Goal: Task Accomplishment & Management: Manage account settings

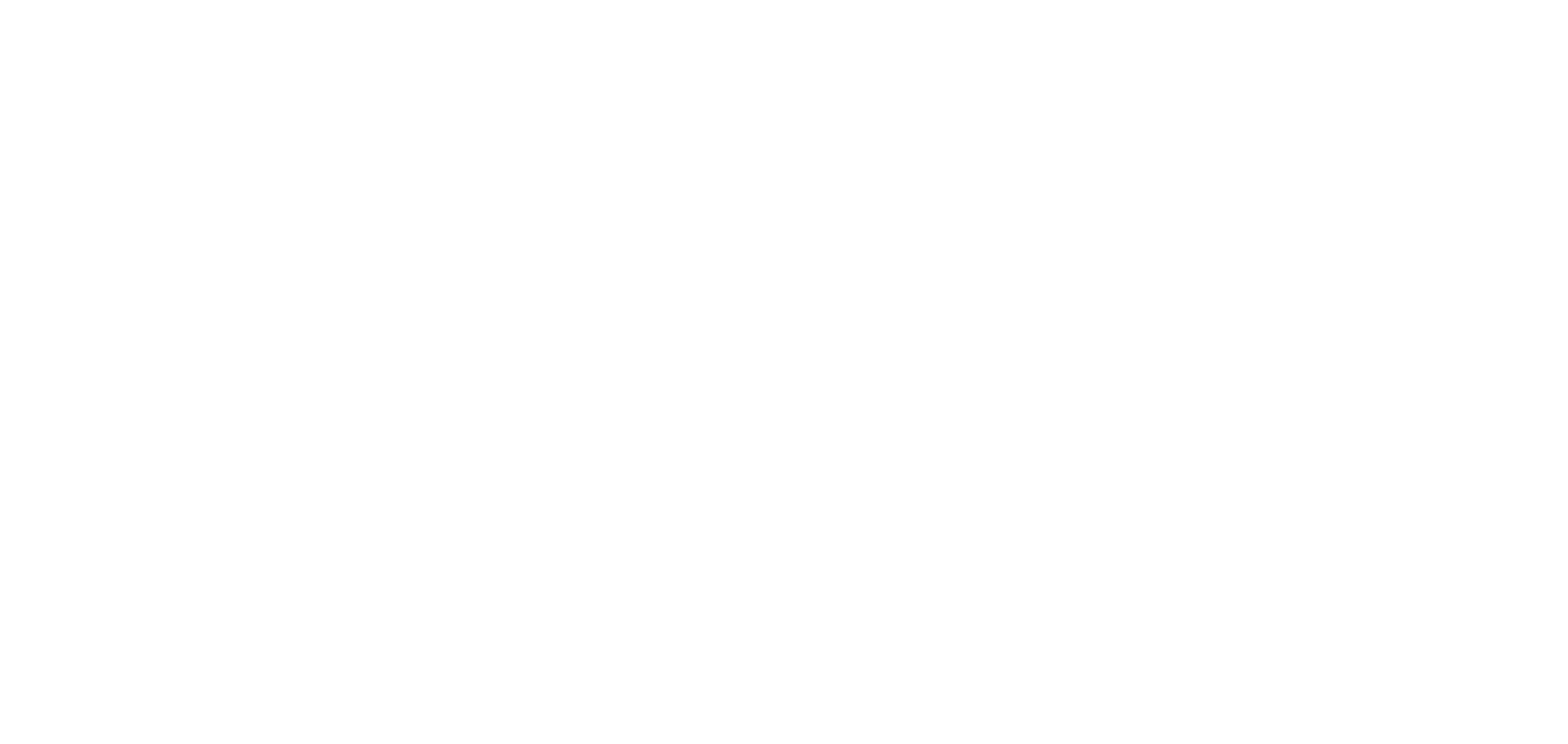
click at [1220, 309] on div at bounding box center [784, 372] width 1568 height 744
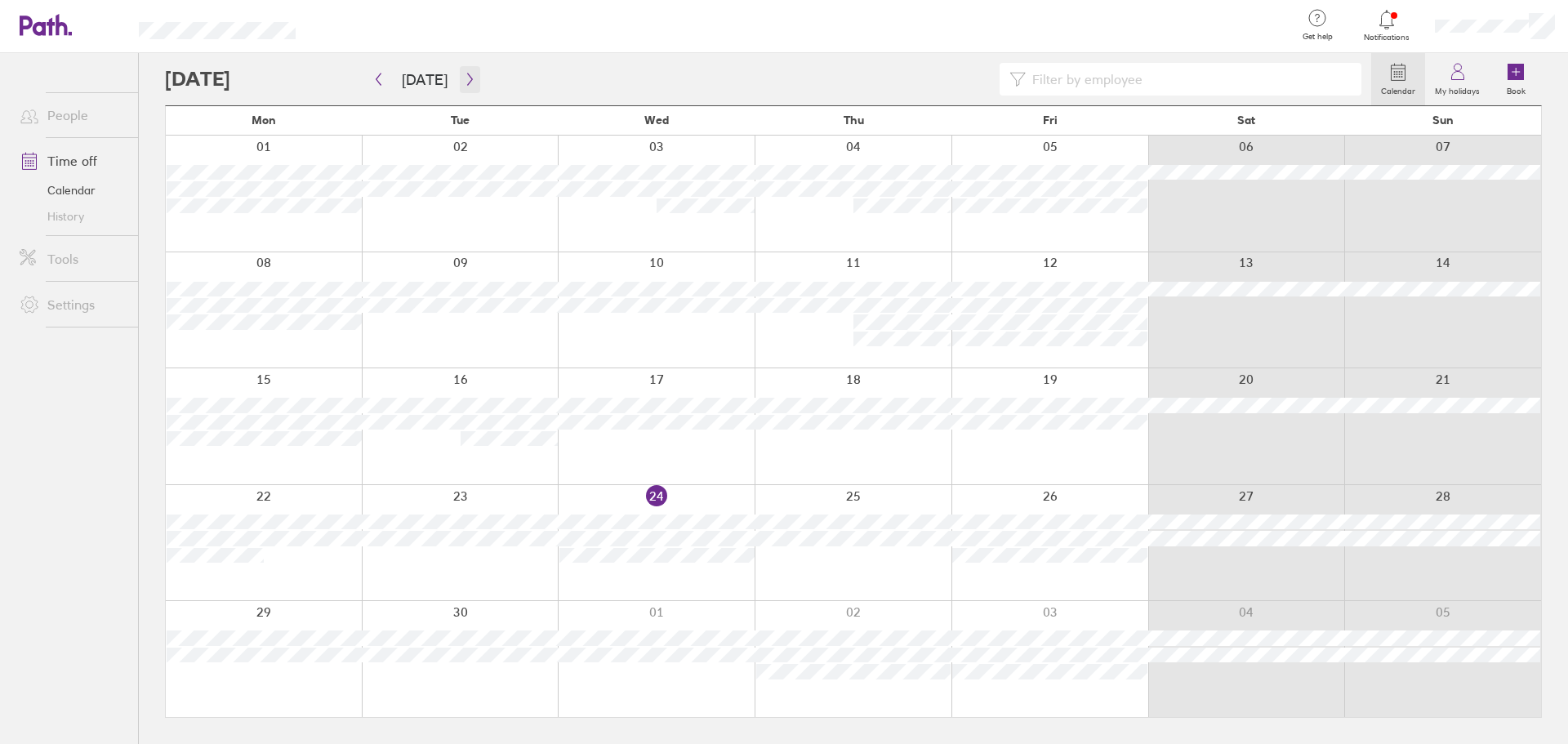
click at [467, 78] on icon "button" at bounding box center [470, 79] width 5 height 13
click at [465, 78] on icon "button" at bounding box center [470, 78] width 13 height 13
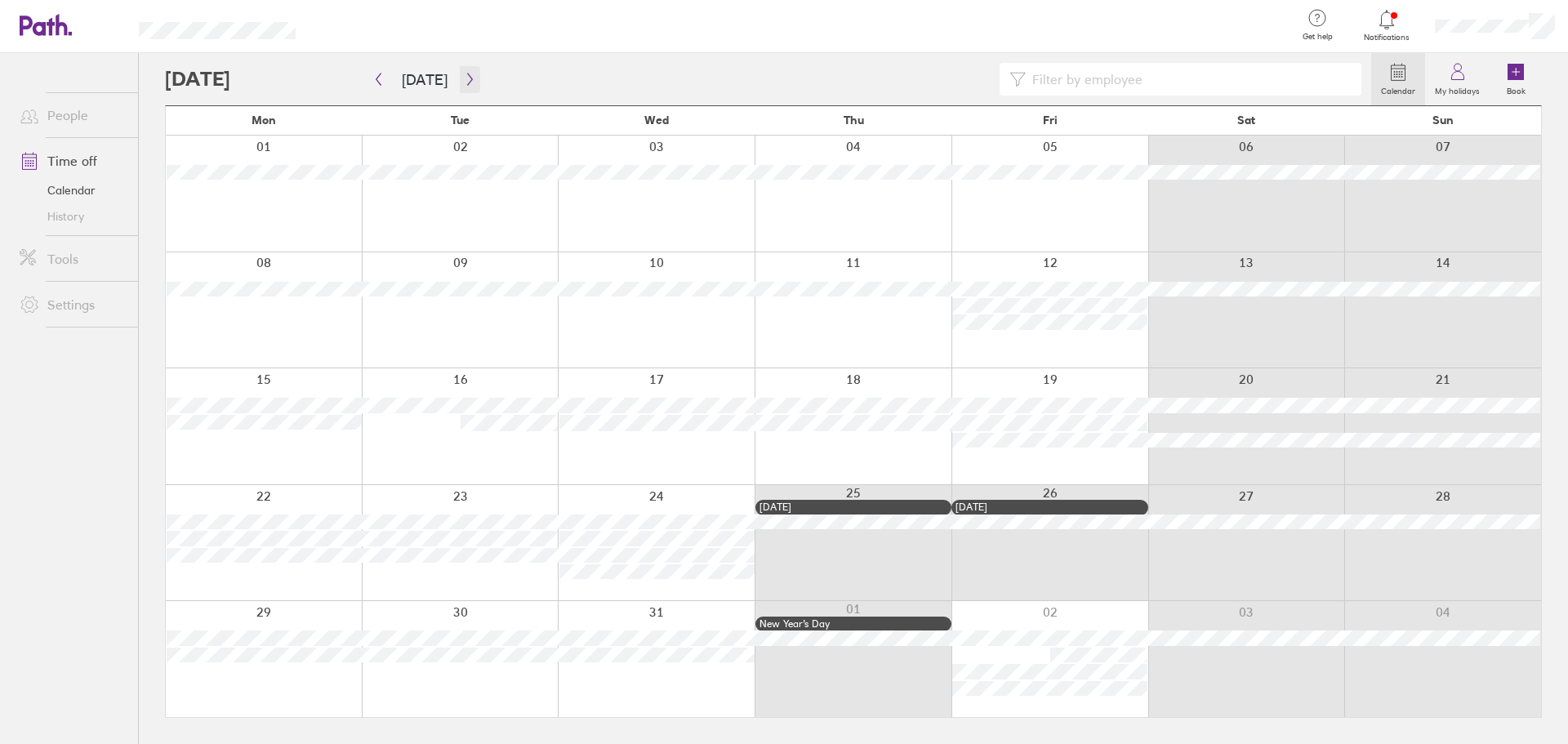
click at [465, 78] on icon "button" at bounding box center [470, 78] width 13 height 13
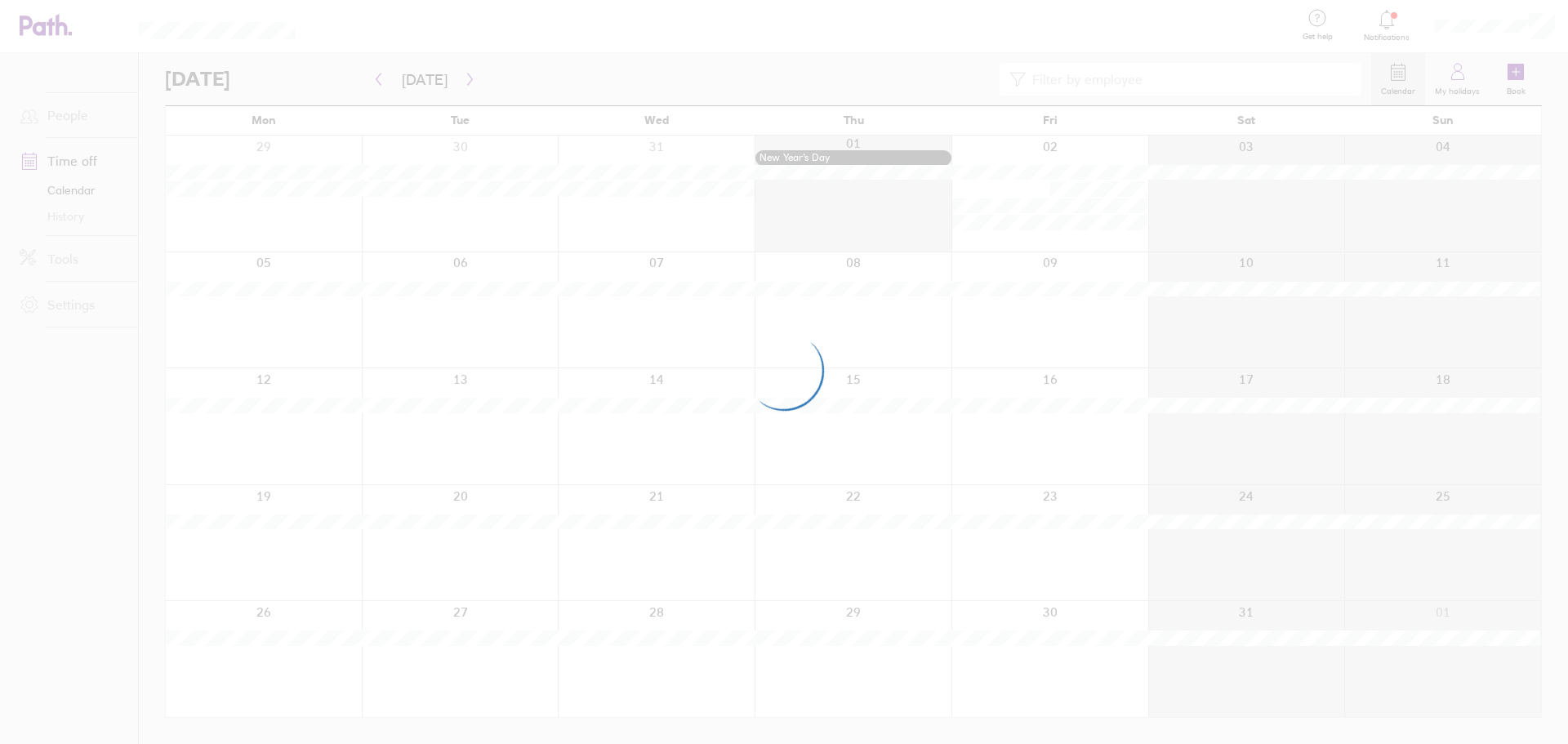
click at [465, 78] on div at bounding box center [784, 372] width 1568 height 744
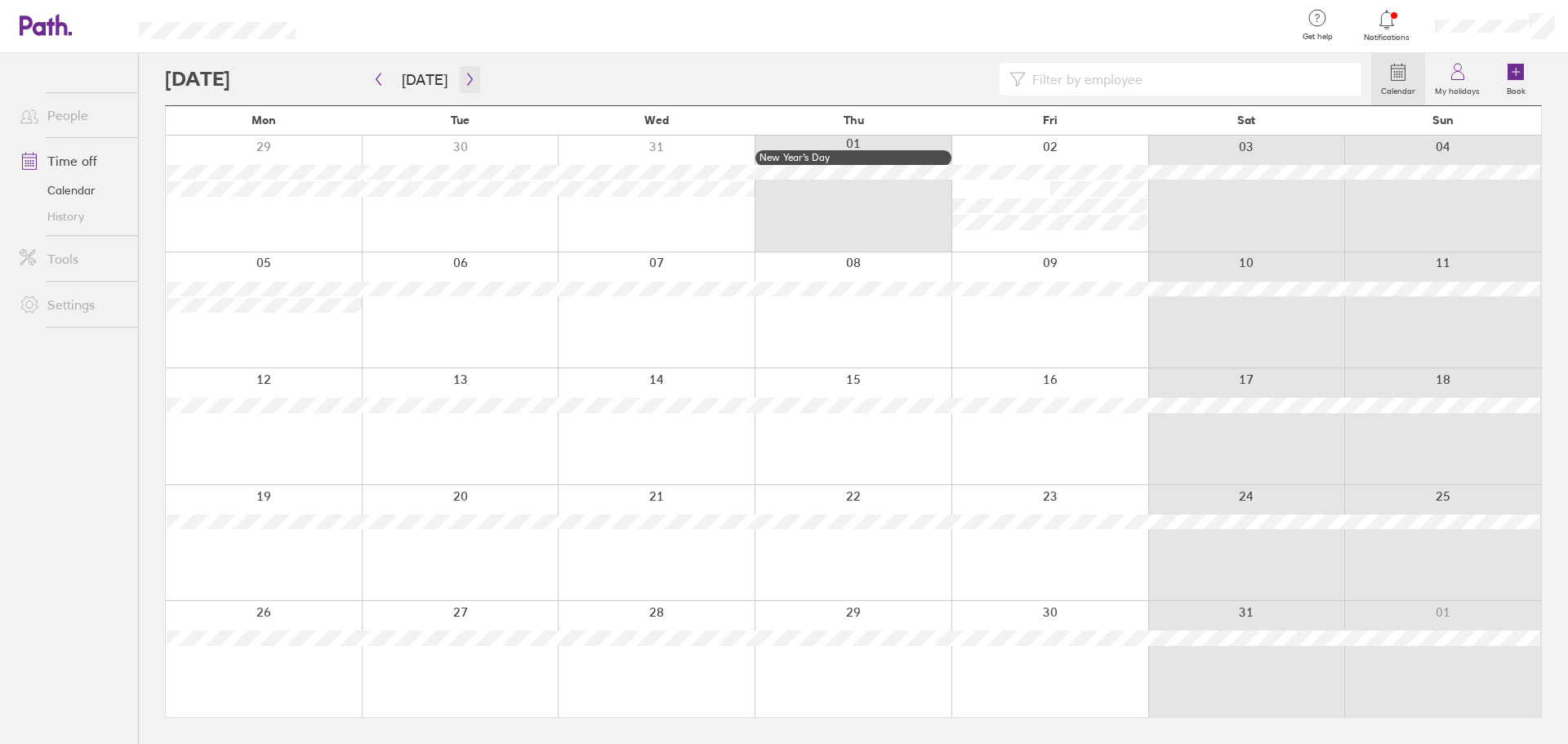
click at [465, 78] on icon "button" at bounding box center [470, 78] width 13 height 13
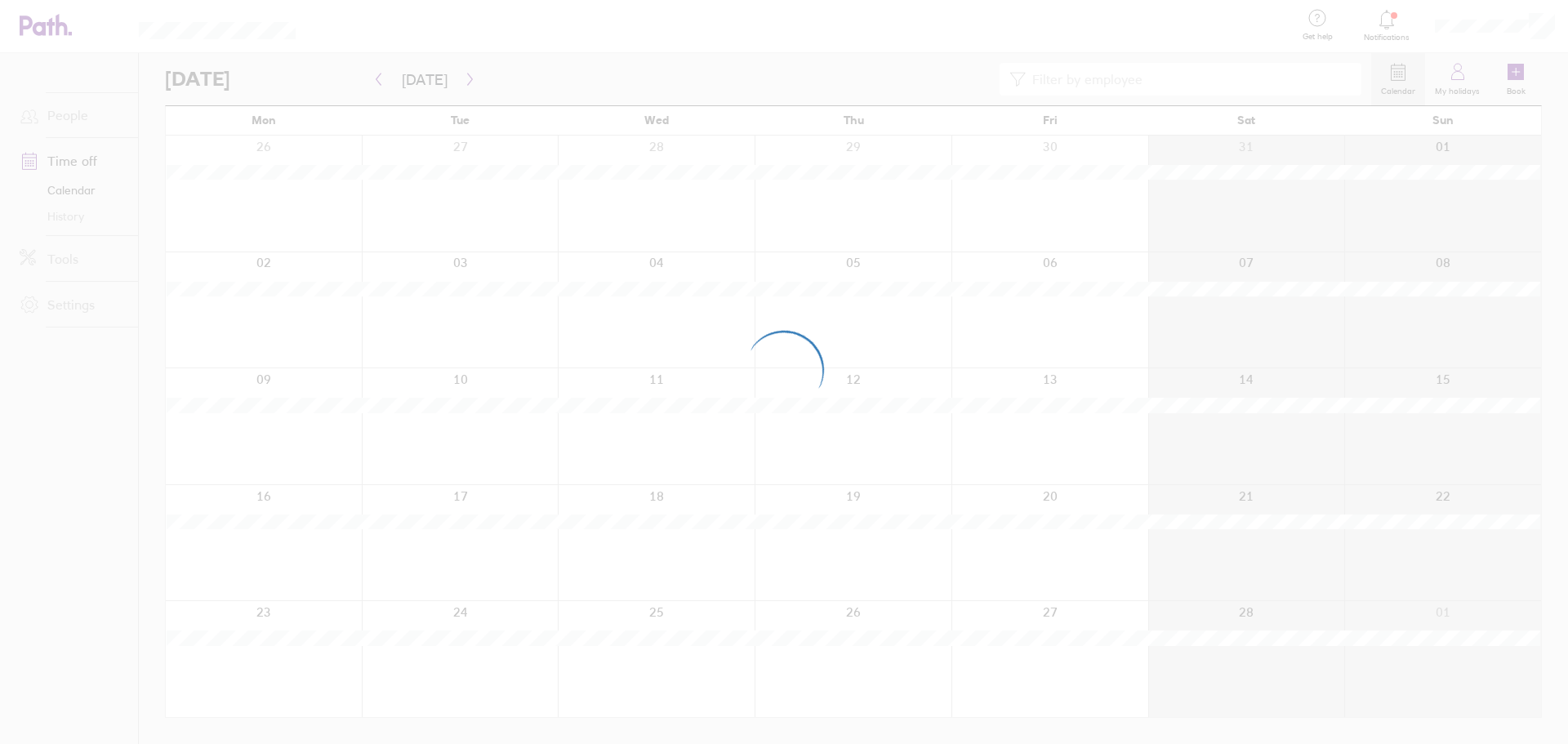
click at [465, 78] on div at bounding box center [784, 372] width 1568 height 744
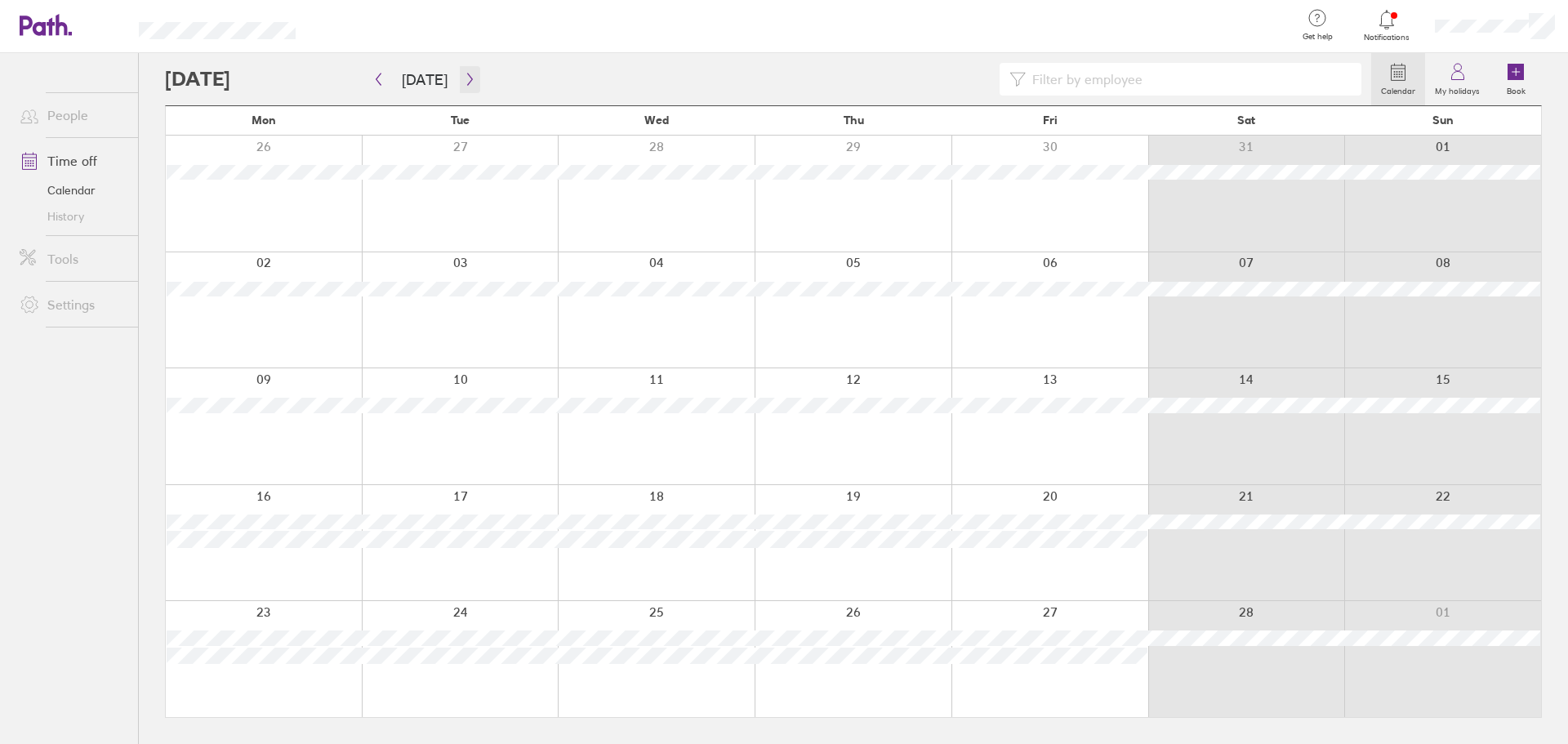
click at [465, 78] on icon "button" at bounding box center [470, 78] width 13 height 13
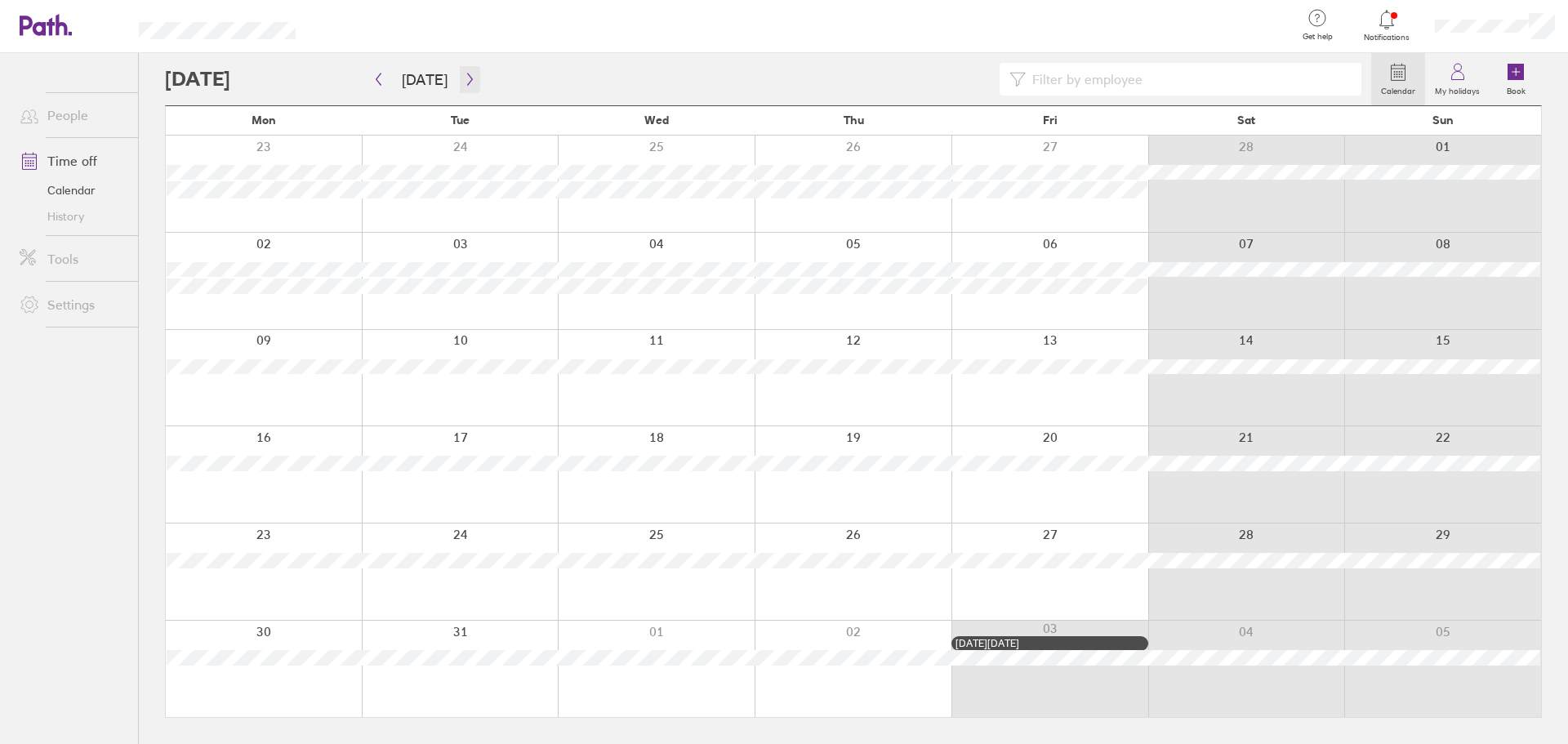
click at [465, 78] on icon "button" at bounding box center [470, 78] width 13 height 13
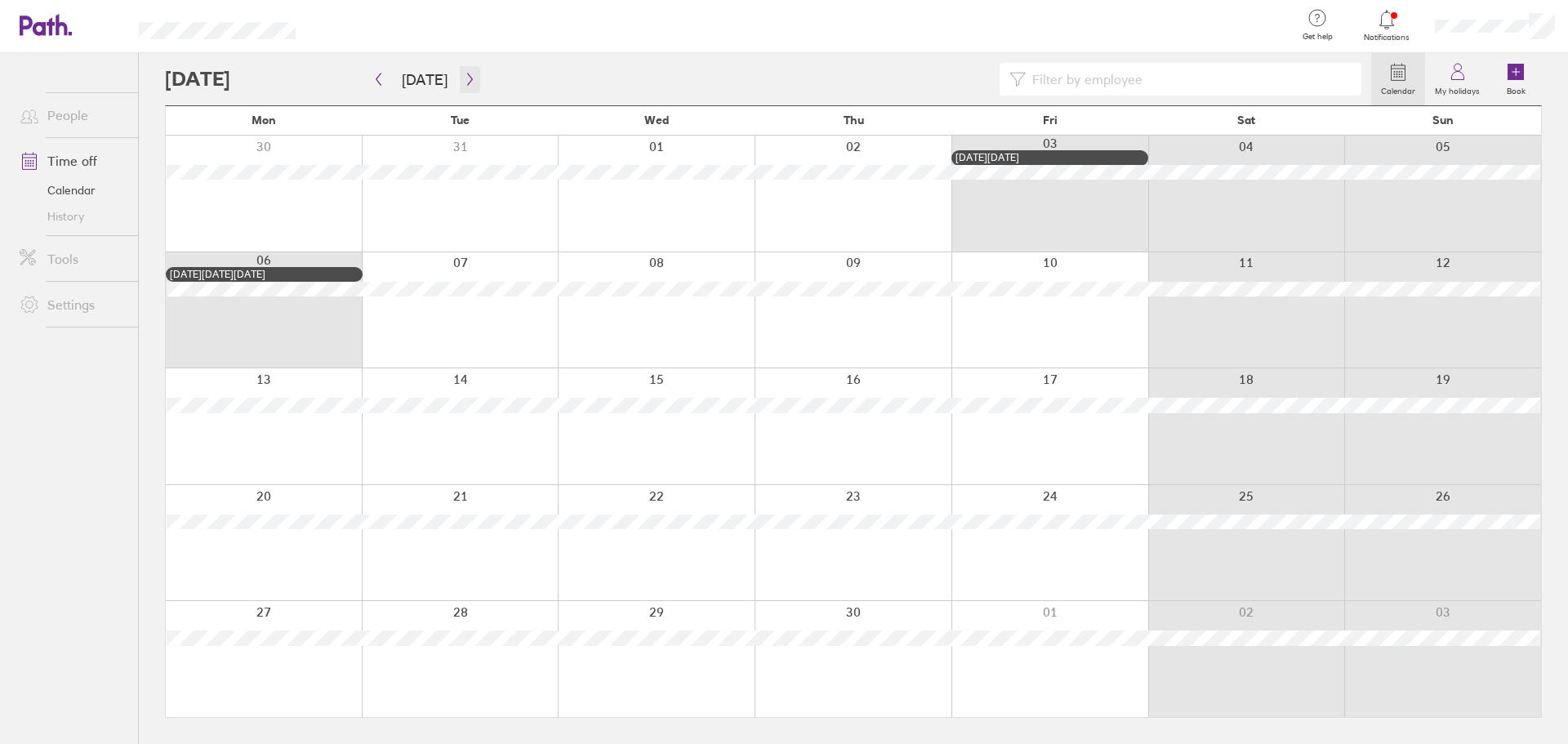
click at [465, 78] on icon "button" at bounding box center [470, 78] width 13 height 13
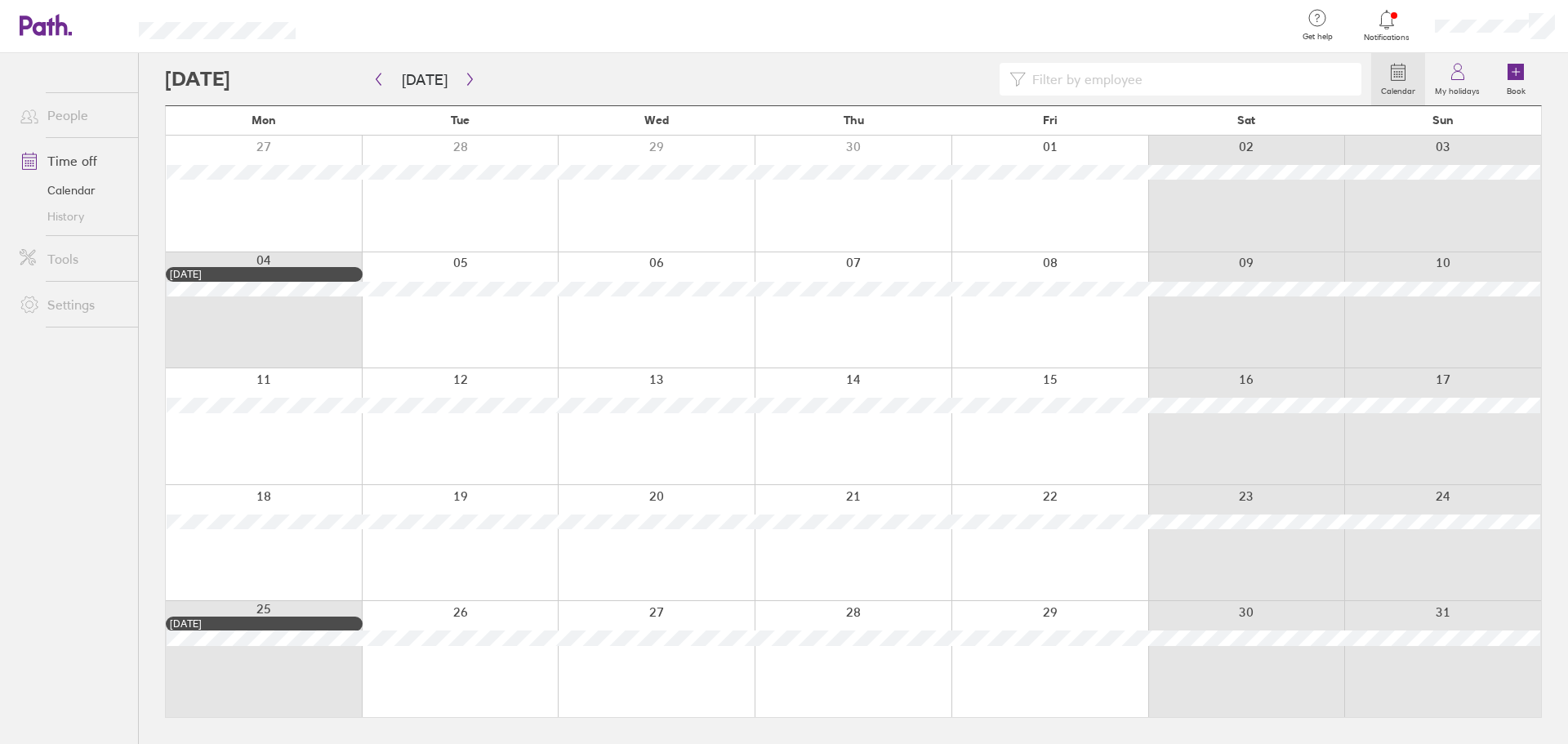
click at [1065, 216] on div at bounding box center [1049, 193] width 197 height 116
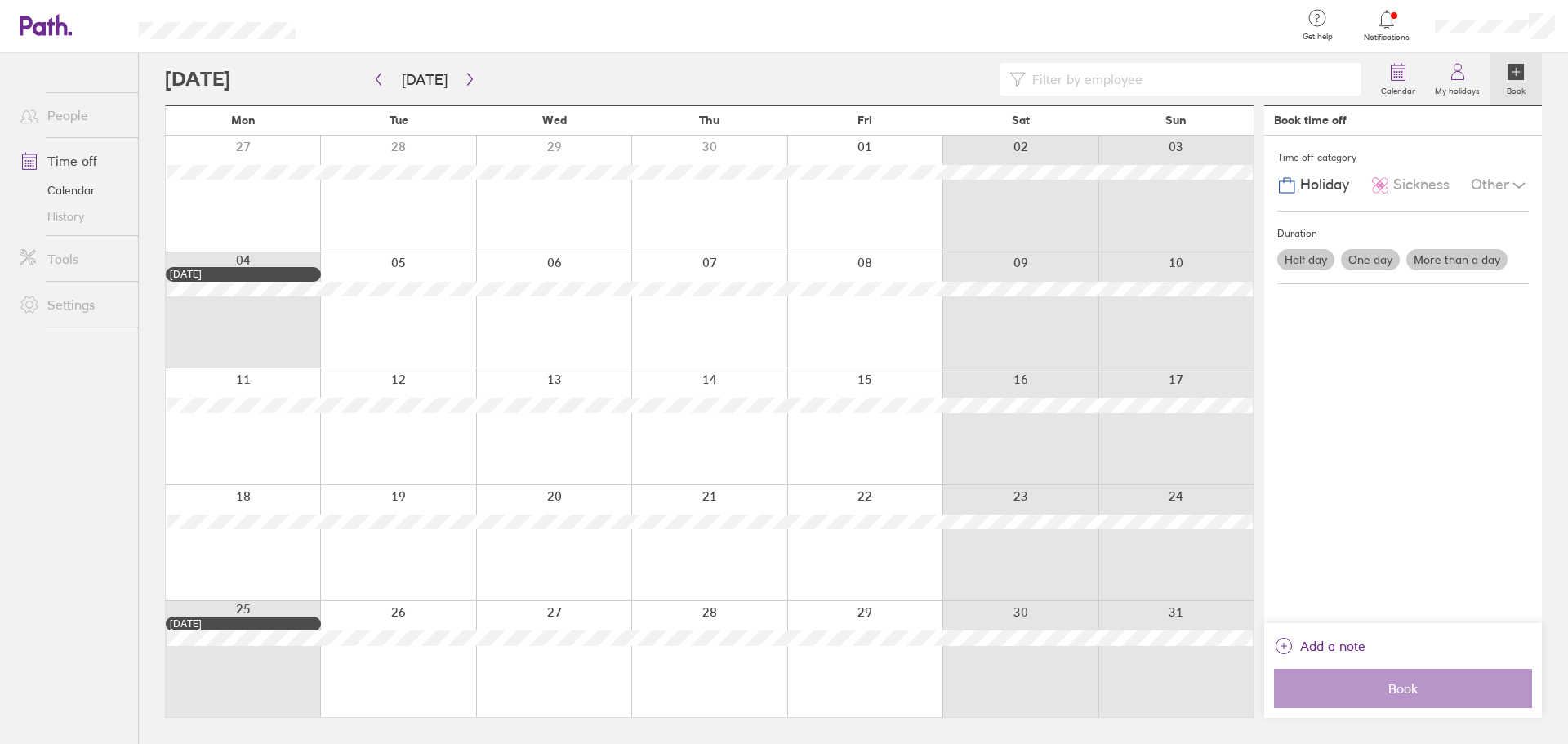
click at [1372, 268] on label "One day" at bounding box center [1371, 259] width 59 height 21
click at [0, 0] on input "One day" at bounding box center [0, 0] width 0 height 0
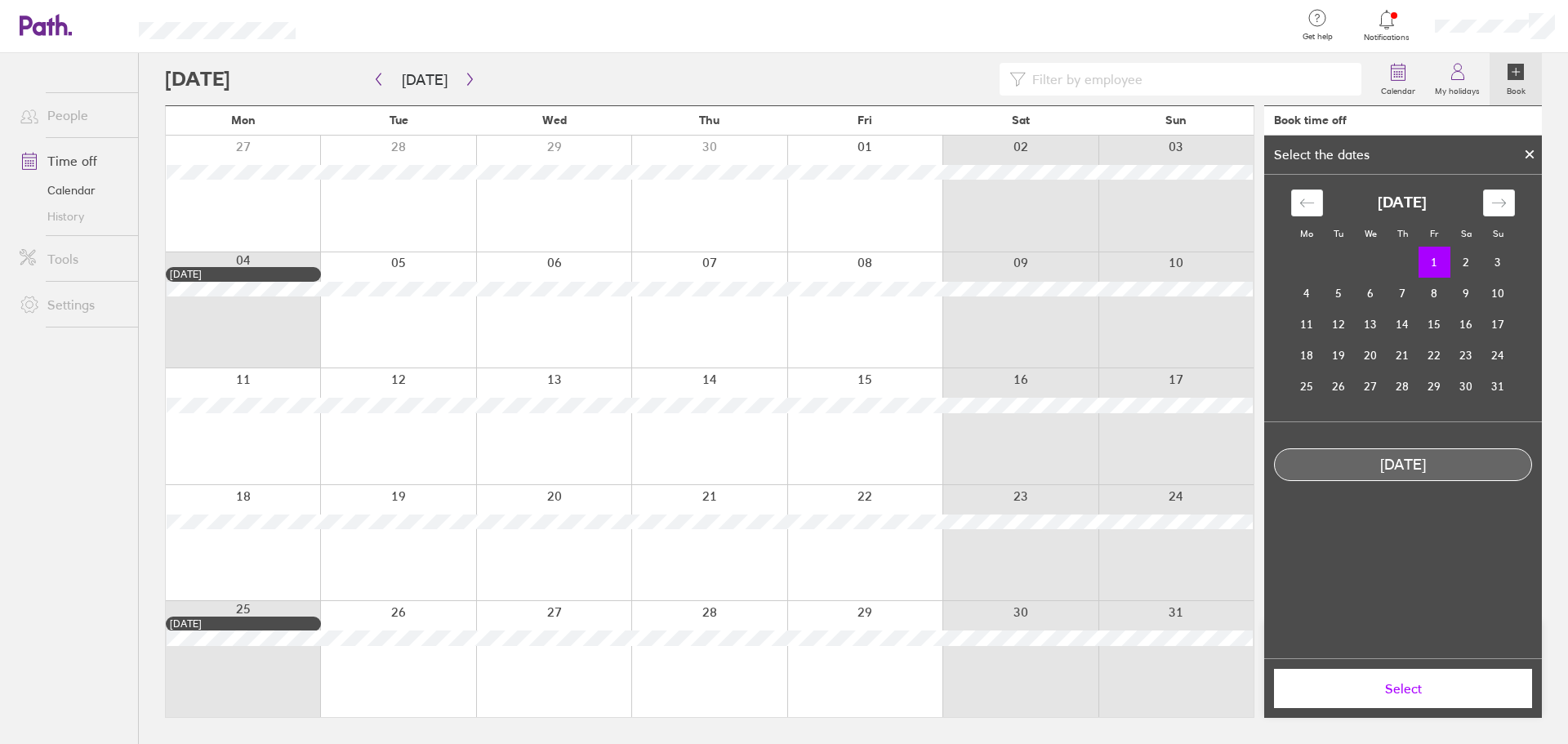
click at [1383, 695] on span "Select" at bounding box center [1403, 687] width 235 height 14
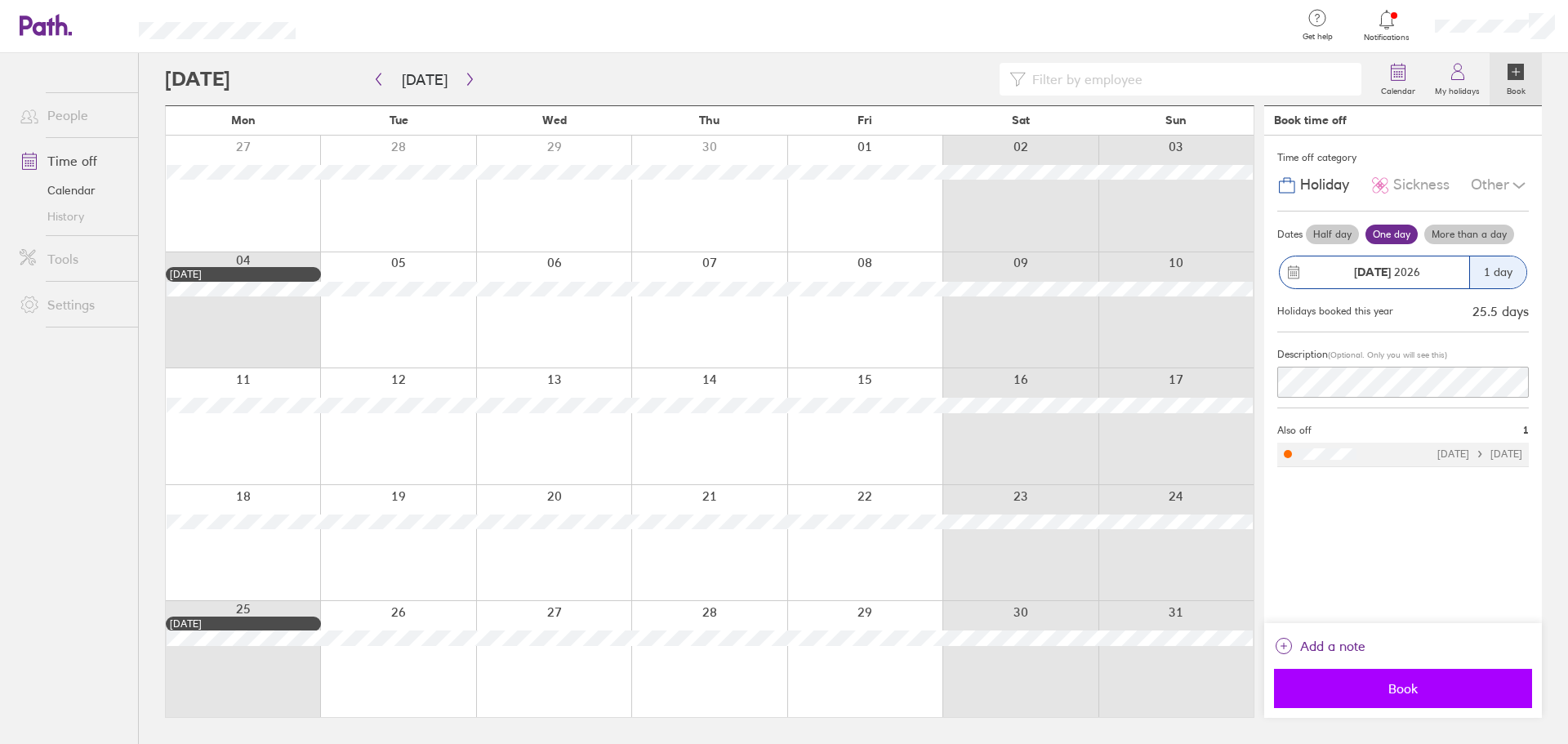
click at [1408, 699] on button "Book" at bounding box center [1403, 688] width 258 height 39
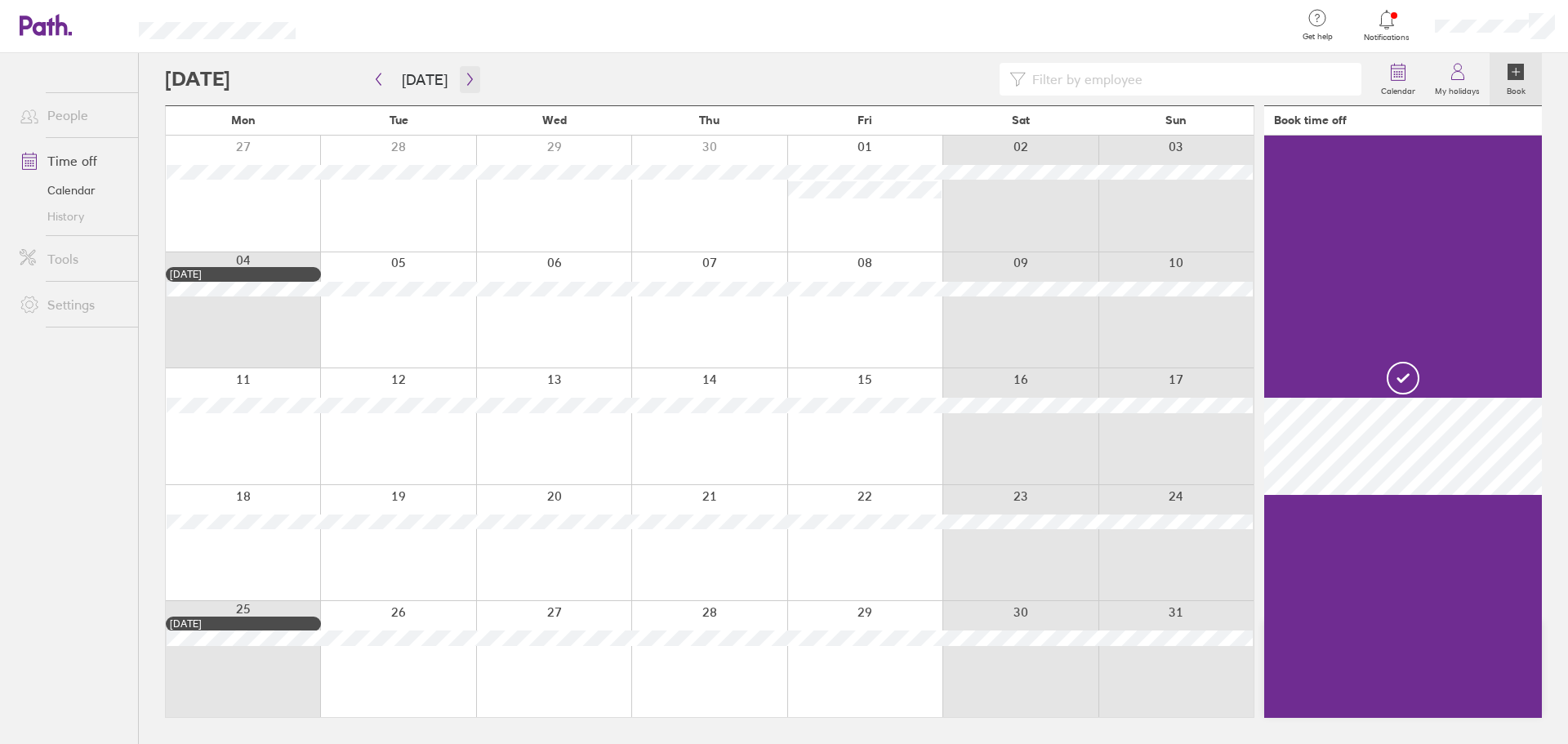
click at [466, 85] on icon "button" at bounding box center [470, 78] width 13 height 13
